Goal: Task Accomplishment & Management: Complete application form

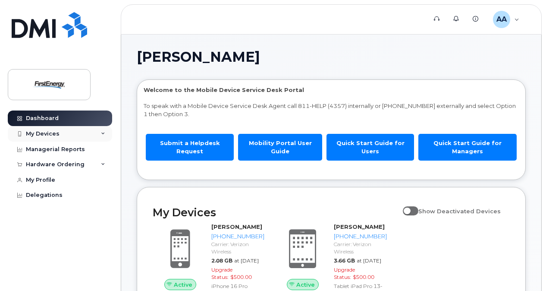
click at [102, 133] on icon at bounding box center [103, 134] width 4 height 4
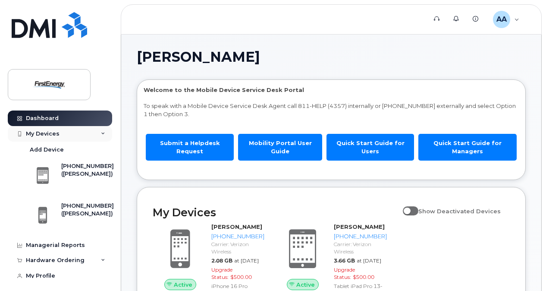
click at [102, 133] on icon at bounding box center [103, 134] width 4 height 4
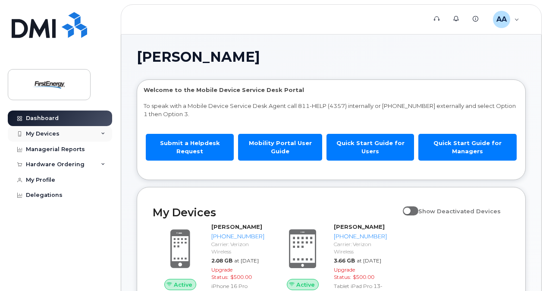
click at [102, 133] on icon at bounding box center [103, 134] width 4 height 4
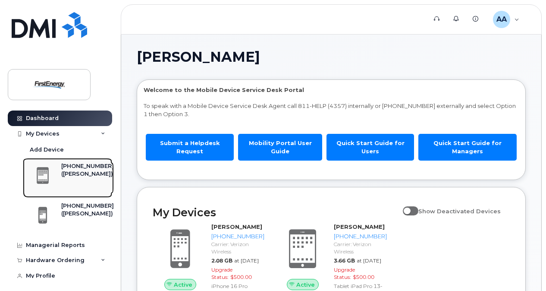
click at [68, 178] on div "([PERSON_NAME])" at bounding box center [87, 174] width 53 height 8
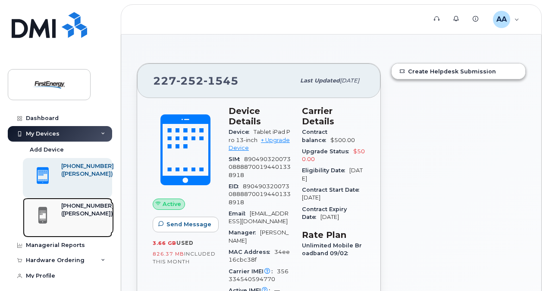
click at [74, 217] on div "([PERSON_NAME])" at bounding box center [87, 214] width 53 height 8
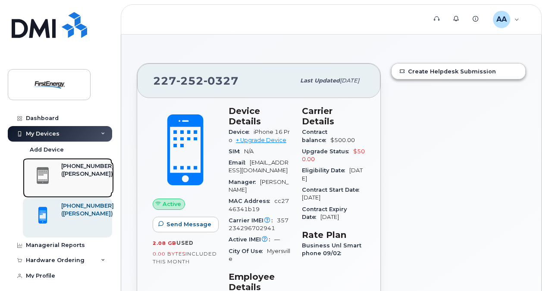
click at [79, 170] on div "[PHONE_NUMBER]" at bounding box center [87, 166] width 53 height 8
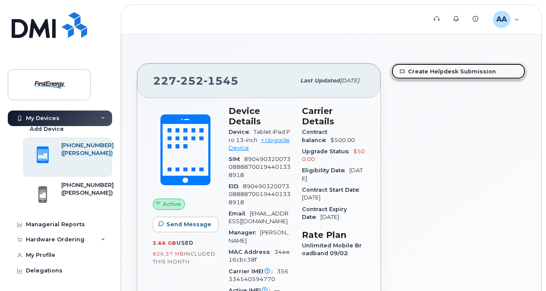
click at [453, 70] on link "Create Helpdesk Submission" at bounding box center [459, 71] width 134 height 16
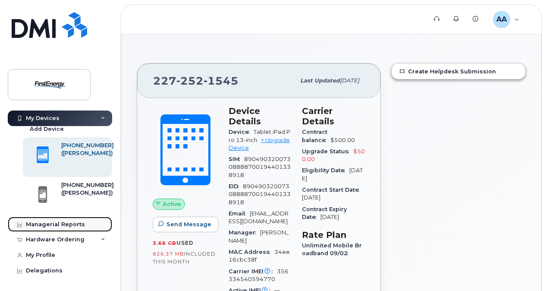
click at [66, 223] on div "Managerial Reports" at bounding box center [55, 224] width 59 height 7
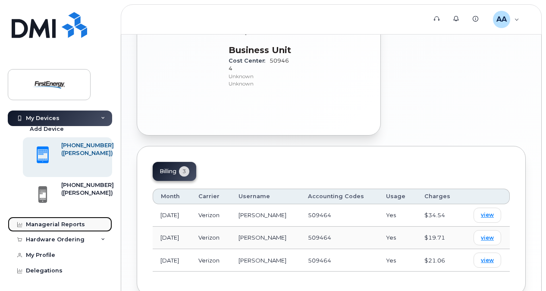
scroll to position [473, 0]
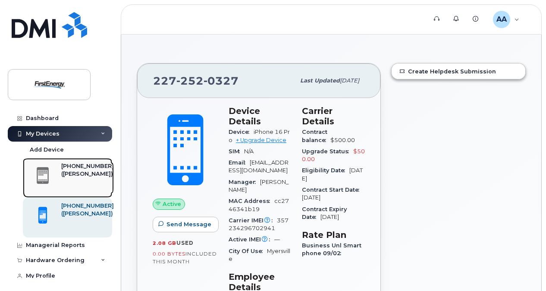
click at [83, 170] on div "[PHONE_NUMBER]" at bounding box center [87, 166] width 53 height 8
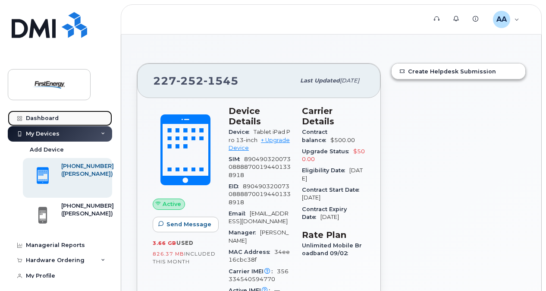
click at [47, 121] on div "Dashboard" at bounding box center [42, 118] width 33 height 7
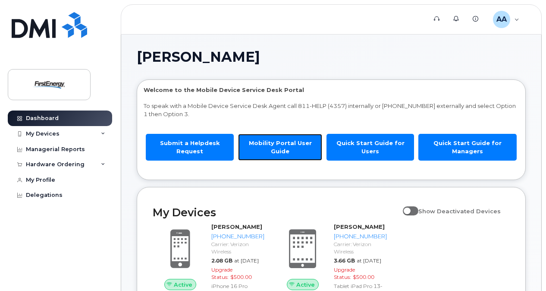
click at [287, 142] on link "Mobility Portal User Guide" at bounding box center [280, 147] width 84 height 26
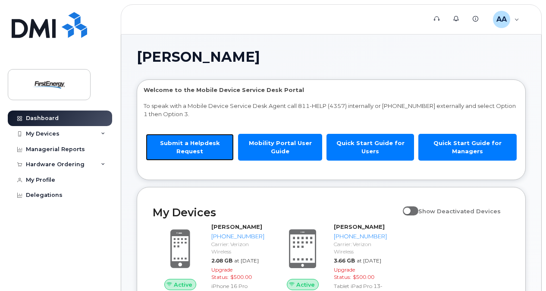
click at [190, 148] on link "Submit a Helpdesk Request" at bounding box center [190, 147] width 88 height 26
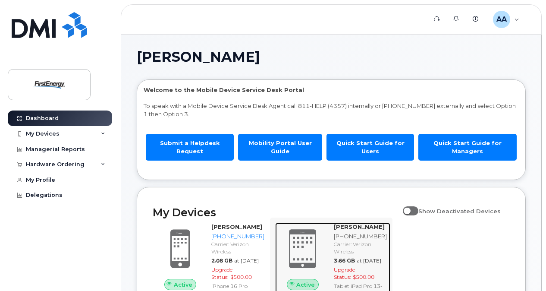
click at [384, 237] on div "Arsalan Azarsa 227-252-1545 Carrier: Verizon Wireless 3.66 GB at Sep 01, 2025 U…" at bounding box center [360, 261] width 60 height 76
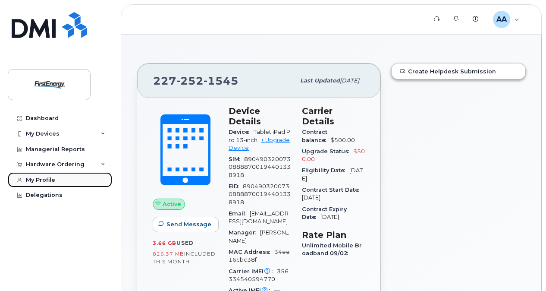
click at [40, 179] on div "My Profile" at bounding box center [40, 179] width 29 height 7
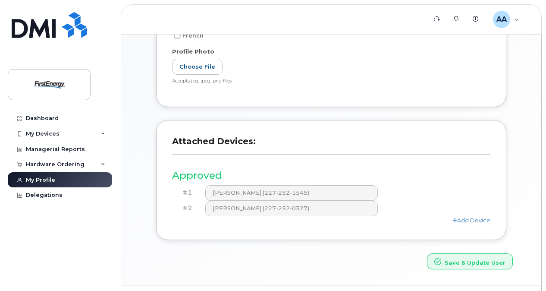
scroll to position [236, 0]
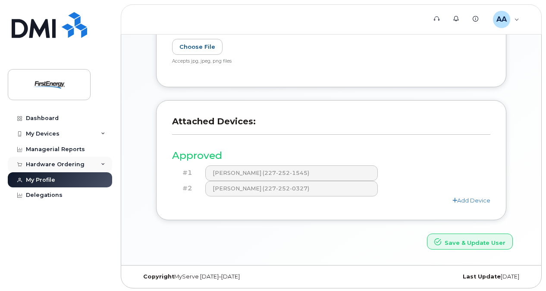
click at [49, 165] on div "Hardware Ordering" at bounding box center [55, 164] width 59 height 7
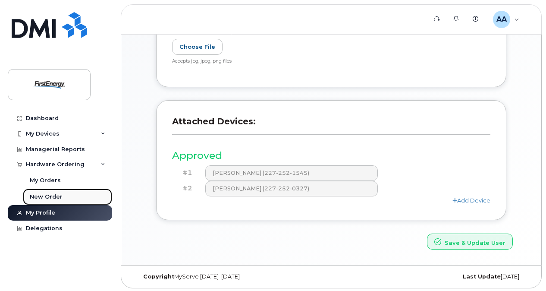
click at [44, 198] on div "New Order" at bounding box center [46, 197] width 33 height 8
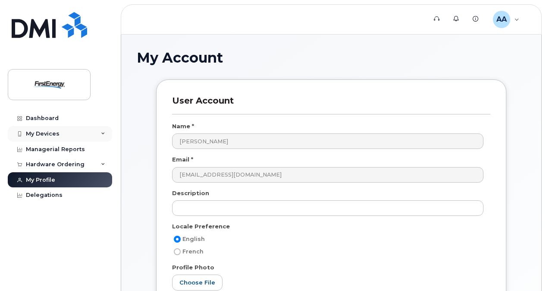
click at [52, 137] on div "My Devices" at bounding box center [60, 134] width 104 height 16
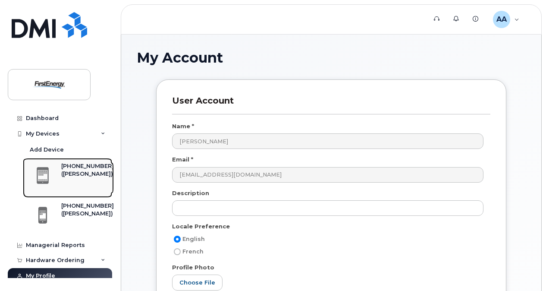
click at [66, 170] on div "[PHONE_NUMBER]" at bounding box center [87, 166] width 53 height 8
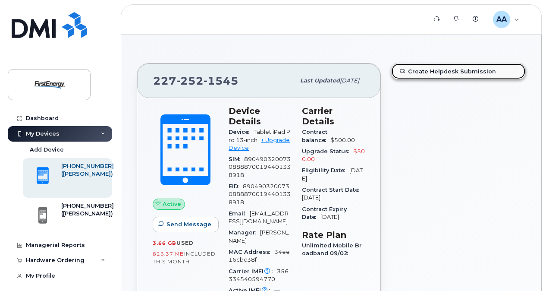
click at [458, 73] on link "Create Helpdesk Submission" at bounding box center [459, 71] width 134 height 16
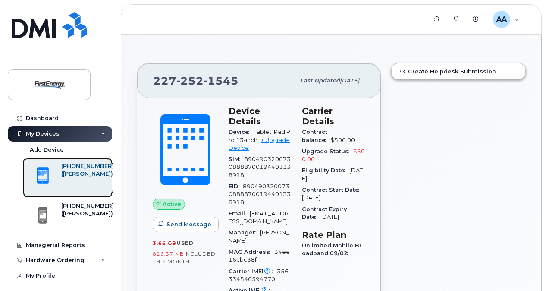
click at [92, 178] on div "([PERSON_NAME])" at bounding box center [87, 174] width 53 height 8
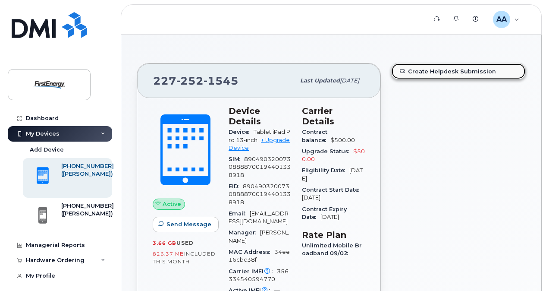
click at [448, 71] on link "Create Helpdesk Submission" at bounding box center [459, 71] width 134 height 16
